Goal: Task Accomplishment & Management: Use online tool/utility

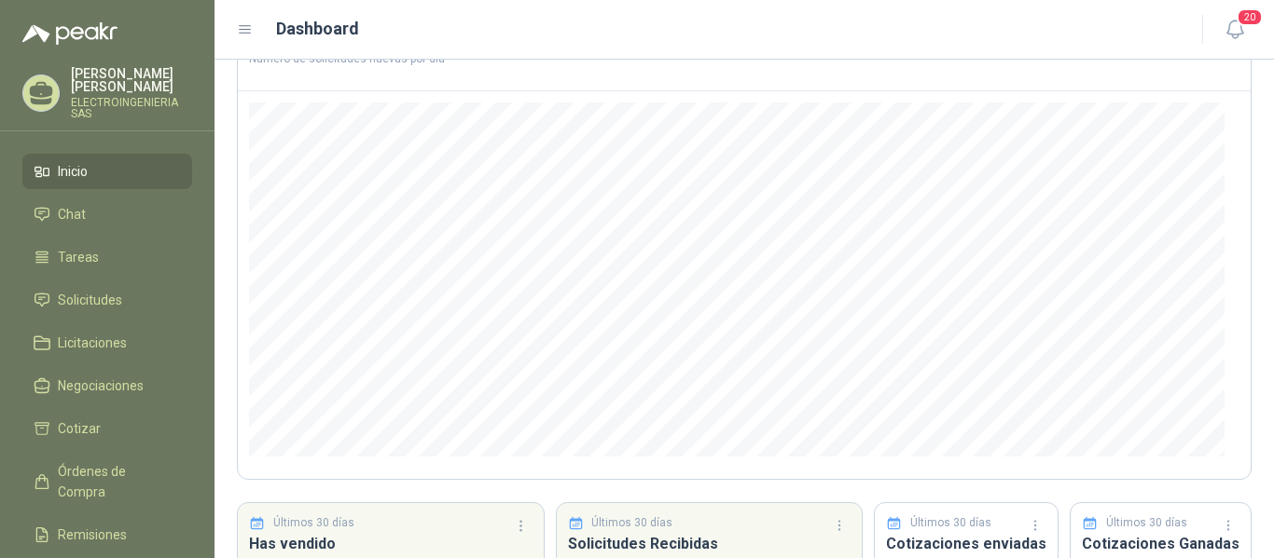
scroll to position [186, 0]
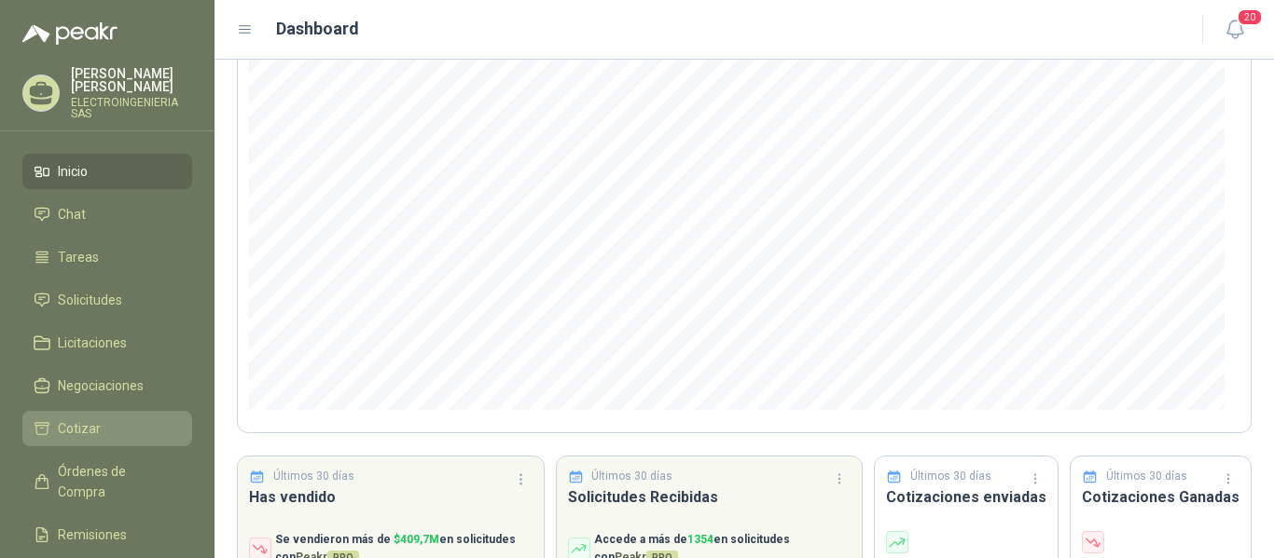
click at [80, 419] on span "Cotizar" at bounding box center [79, 429] width 43 height 21
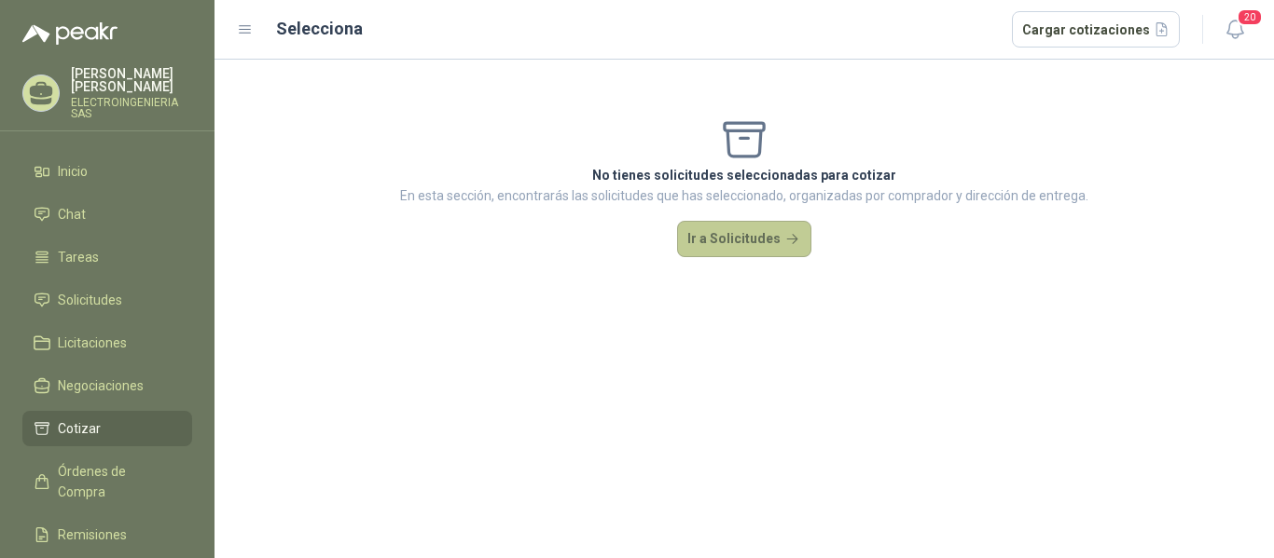
click at [721, 238] on button "Ir a Solicitudes" at bounding box center [744, 239] width 134 height 37
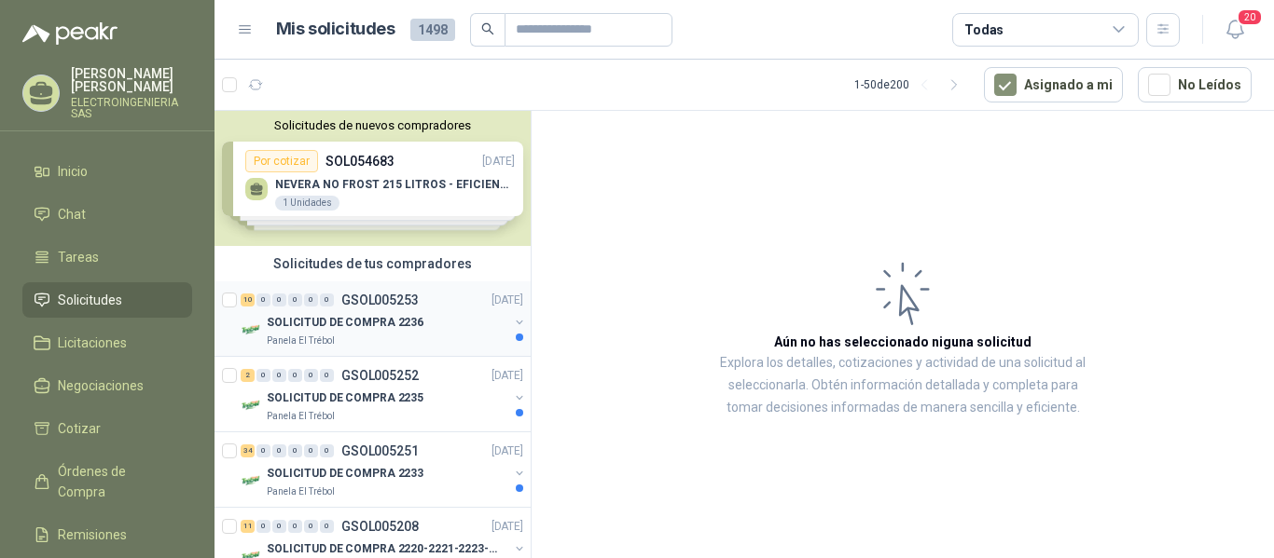
click at [388, 322] on p "SOLICITUD DE COMPRA 2236" at bounding box center [345, 323] width 157 height 18
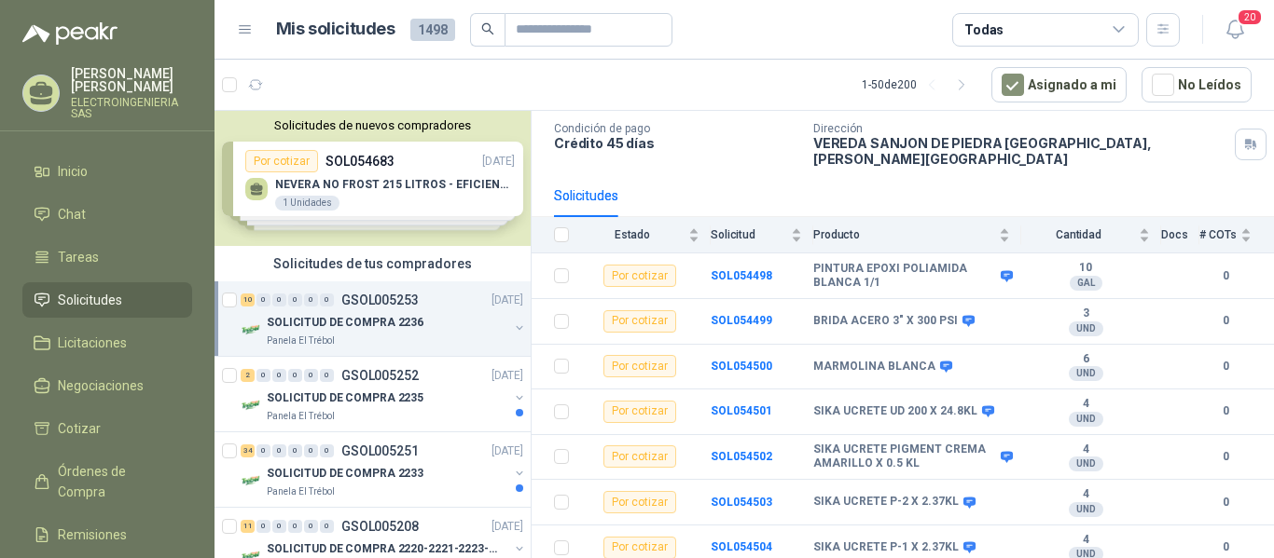
scroll to position [134, 0]
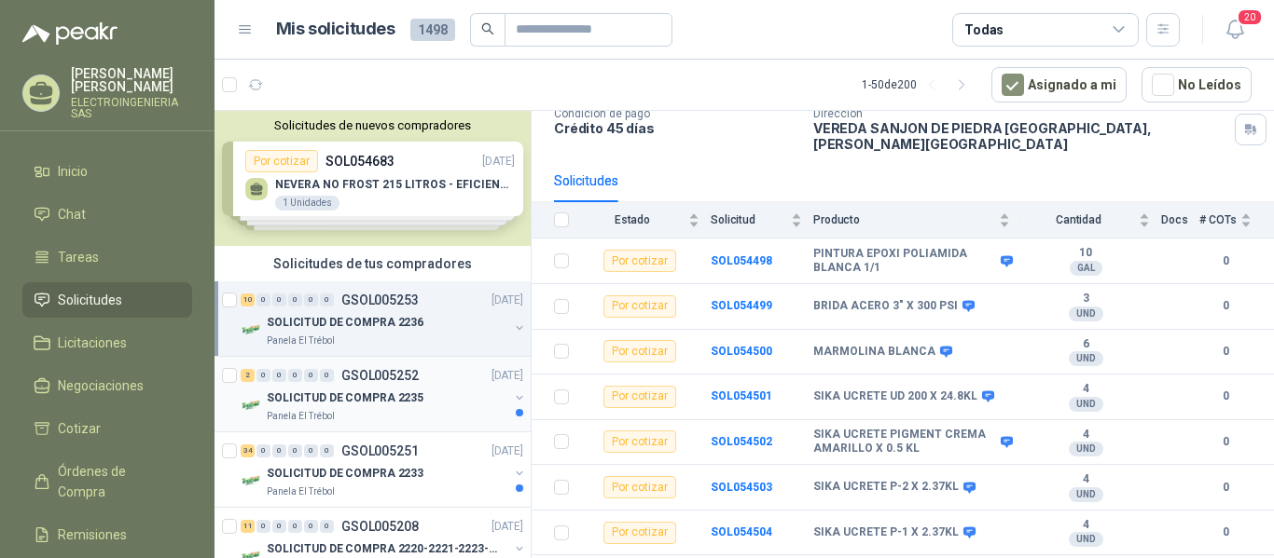
click at [391, 400] on p "SOLICITUD DE COMPRA 2235" at bounding box center [345, 399] width 157 height 18
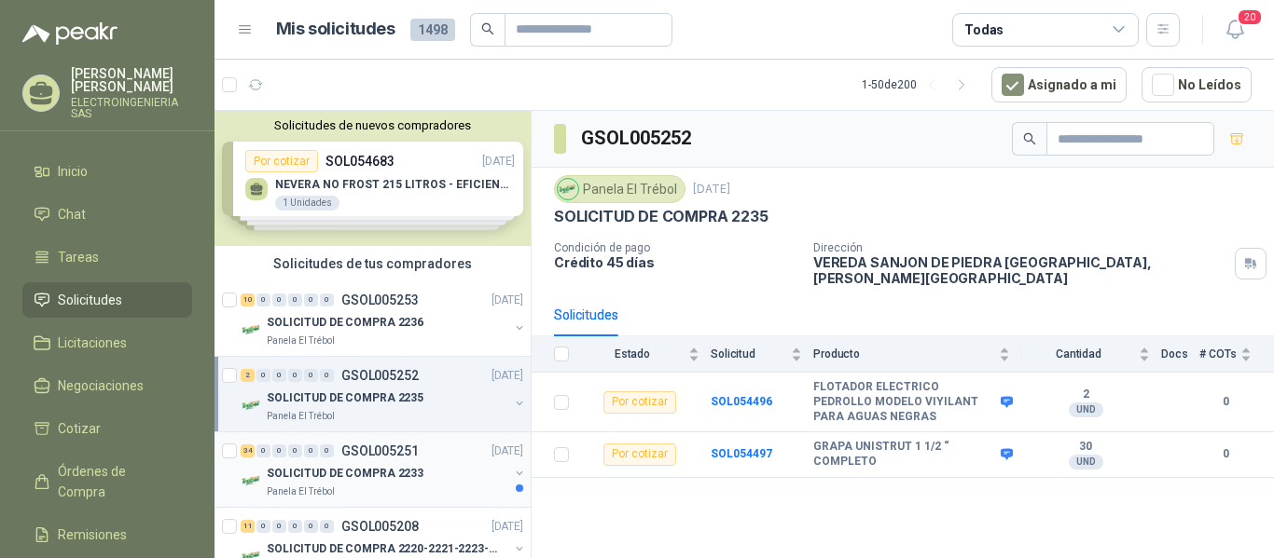
click at [390, 473] on p "SOLICITUD DE COMPRA 2233" at bounding box center [345, 474] width 157 height 18
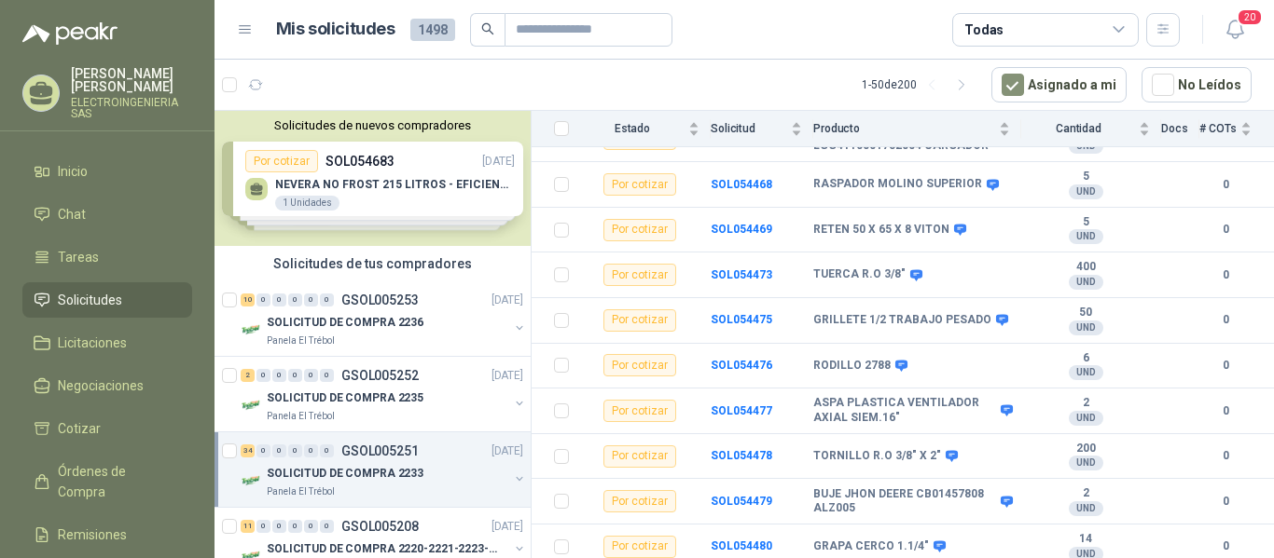
scroll to position [898, 0]
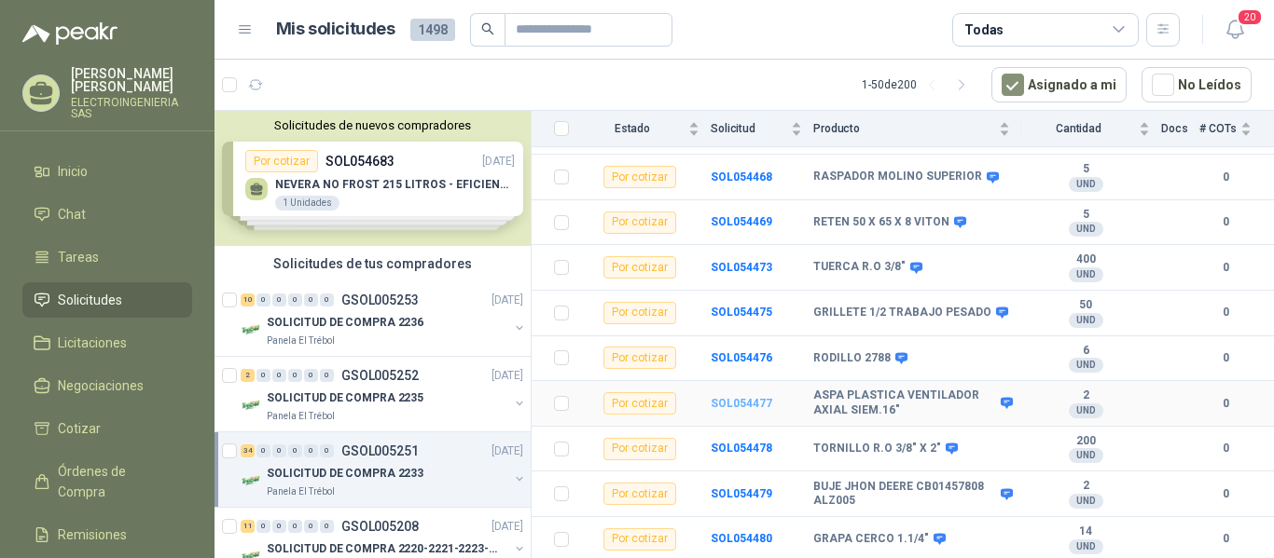
click at [752, 397] on b "SOL054477" at bounding box center [741, 403] width 62 height 13
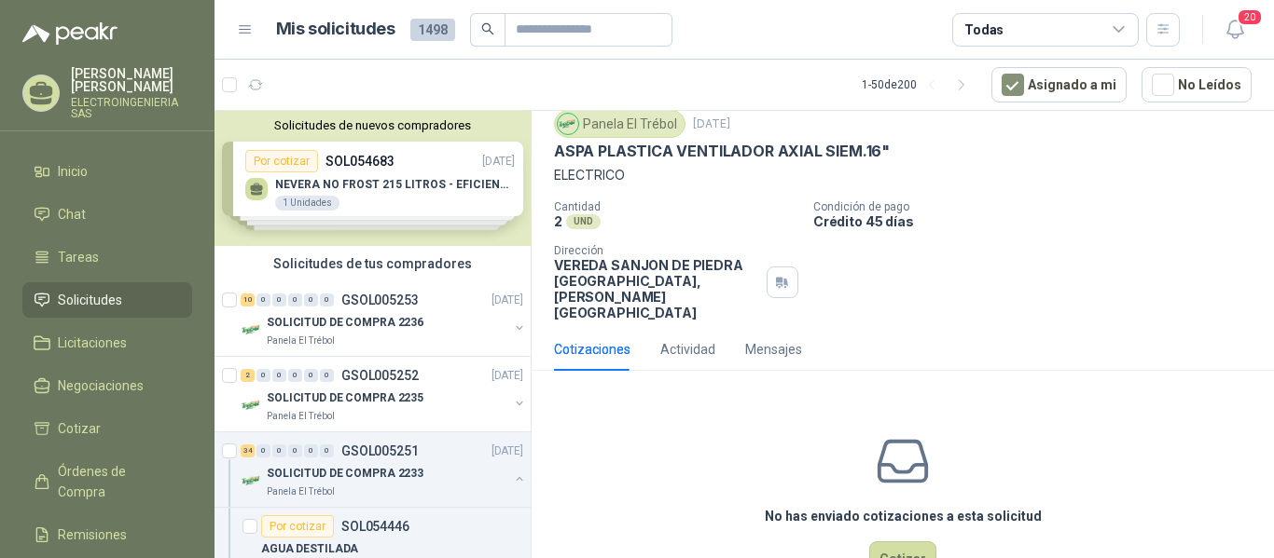
scroll to position [90, 0]
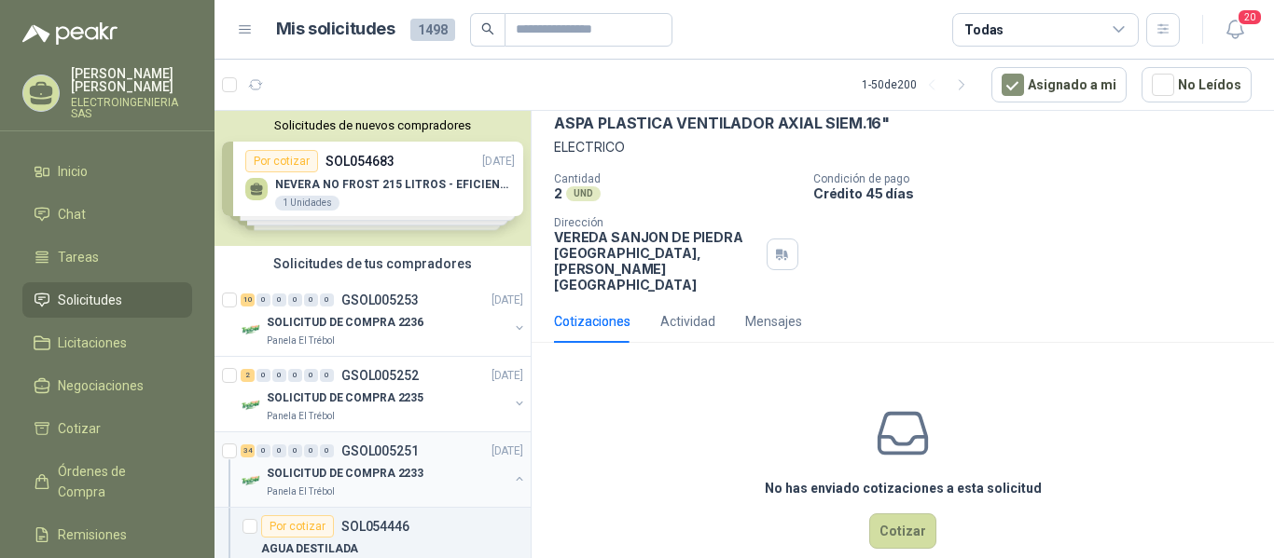
click at [366, 472] on p "SOLICITUD DE COMPRA 2233" at bounding box center [345, 474] width 157 height 18
